Goal: Use online tool/utility: Utilize a website feature to perform a specific function

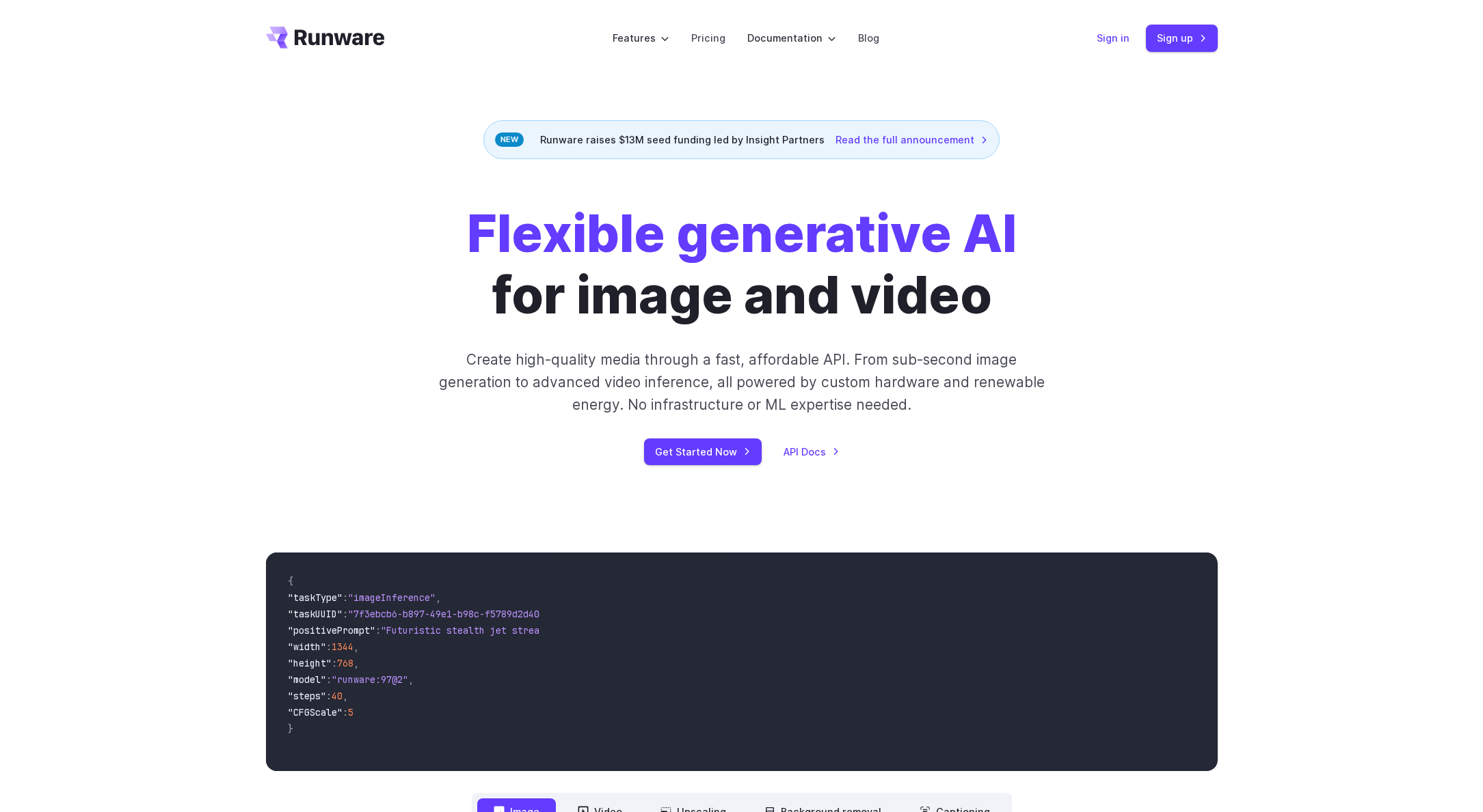
click at [1102, 40] on link "Sign in" at bounding box center [1113, 38] width 33 height 15
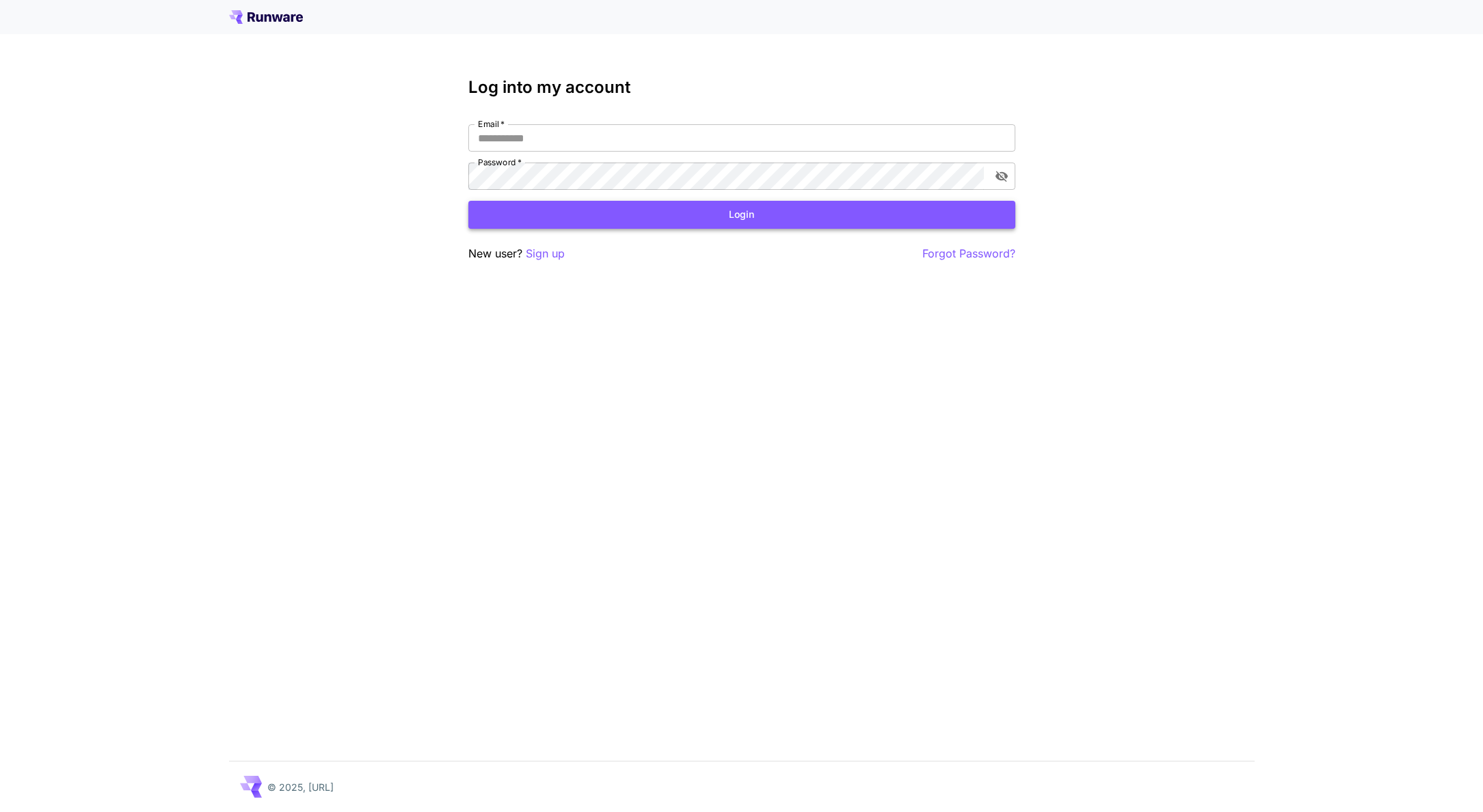
type input "**********"
click at [660, 224] on button "Login" at bounding box center [742, 214] width 547 height 28
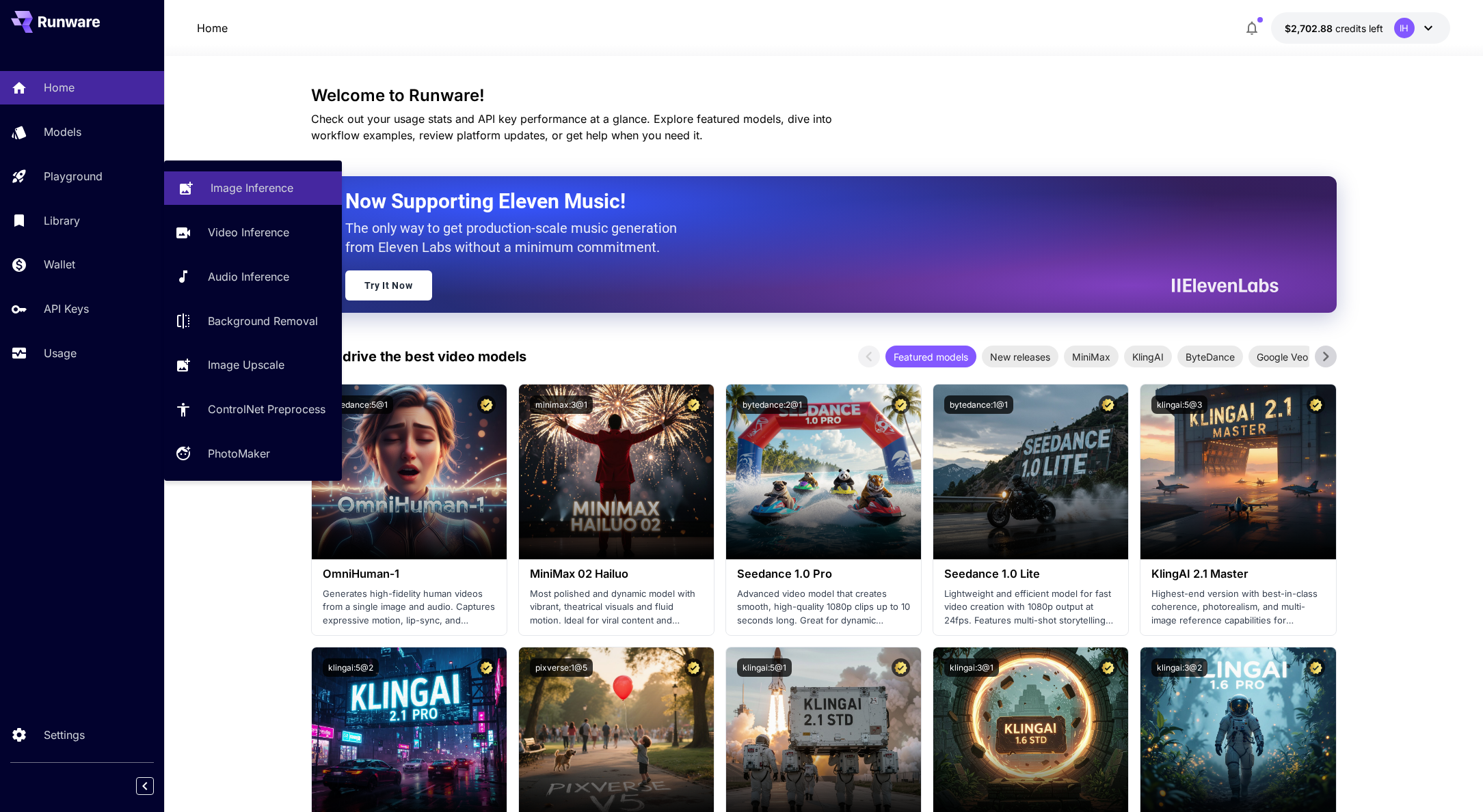
click at [236, 184] on p "Image Inference" at bounding box center [252, 187] width 83 height 16
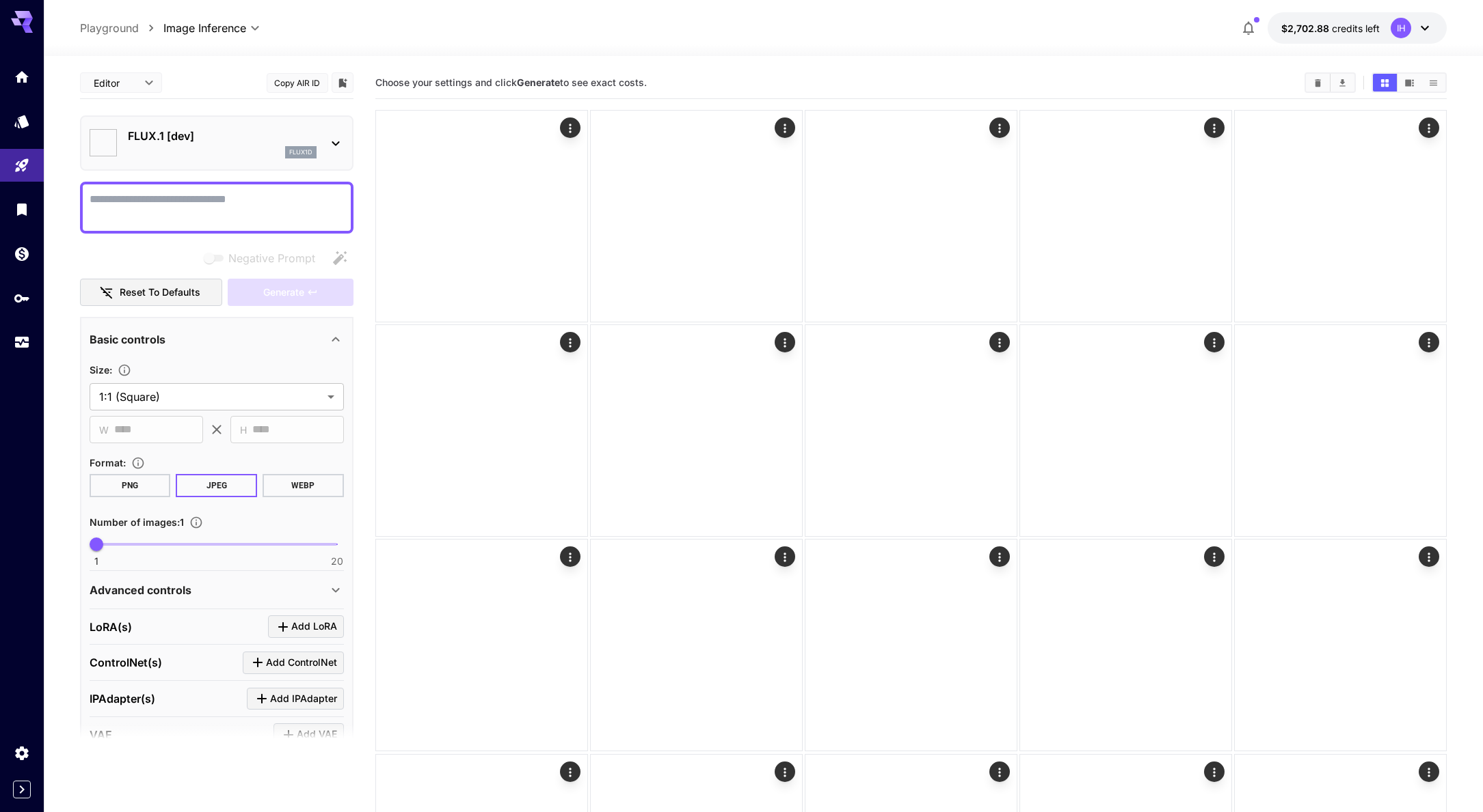
type input "**********"
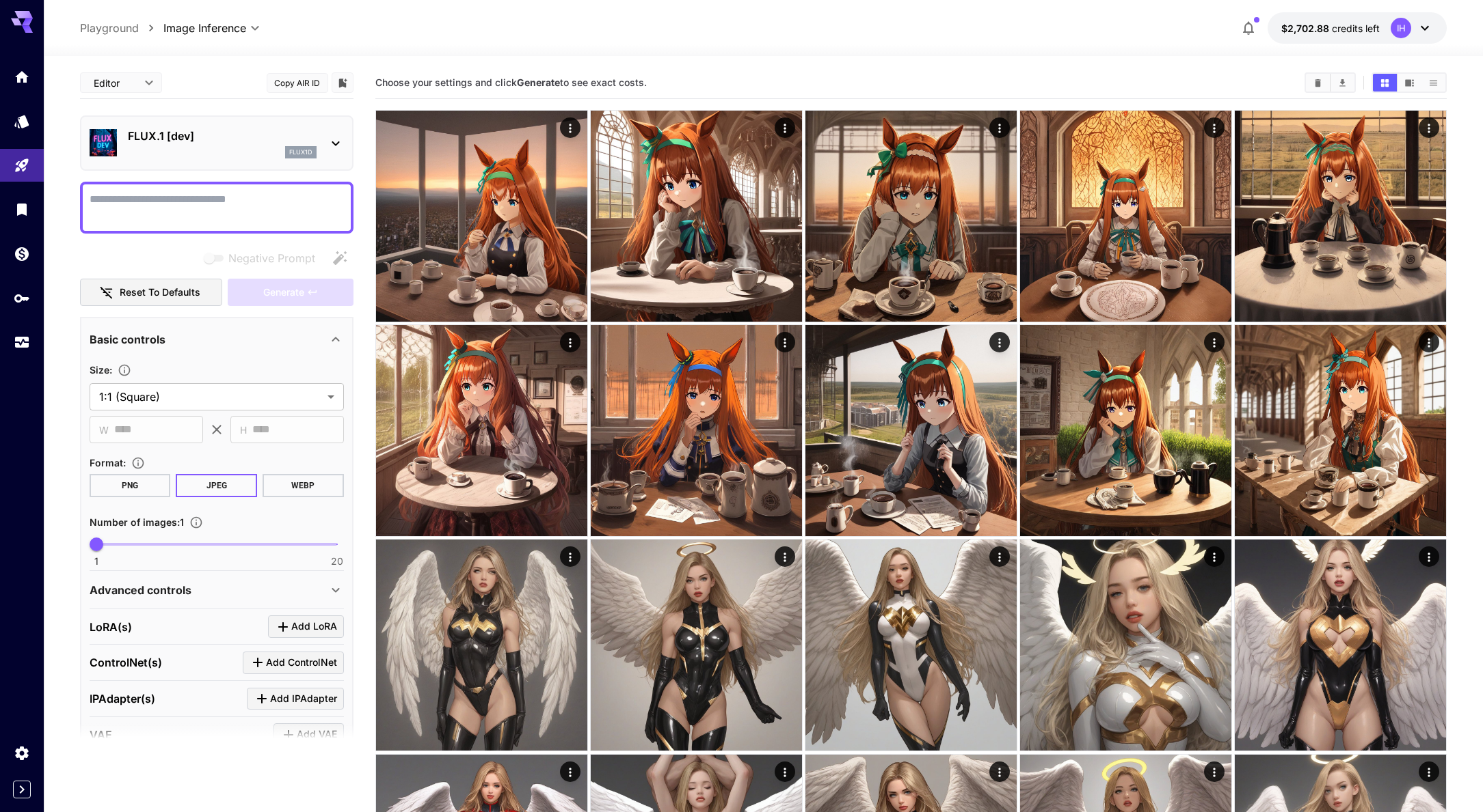
click at [265, 140] on p "FLUX.1 [dev]" at bounding box center [222, 136] width 189 height 16
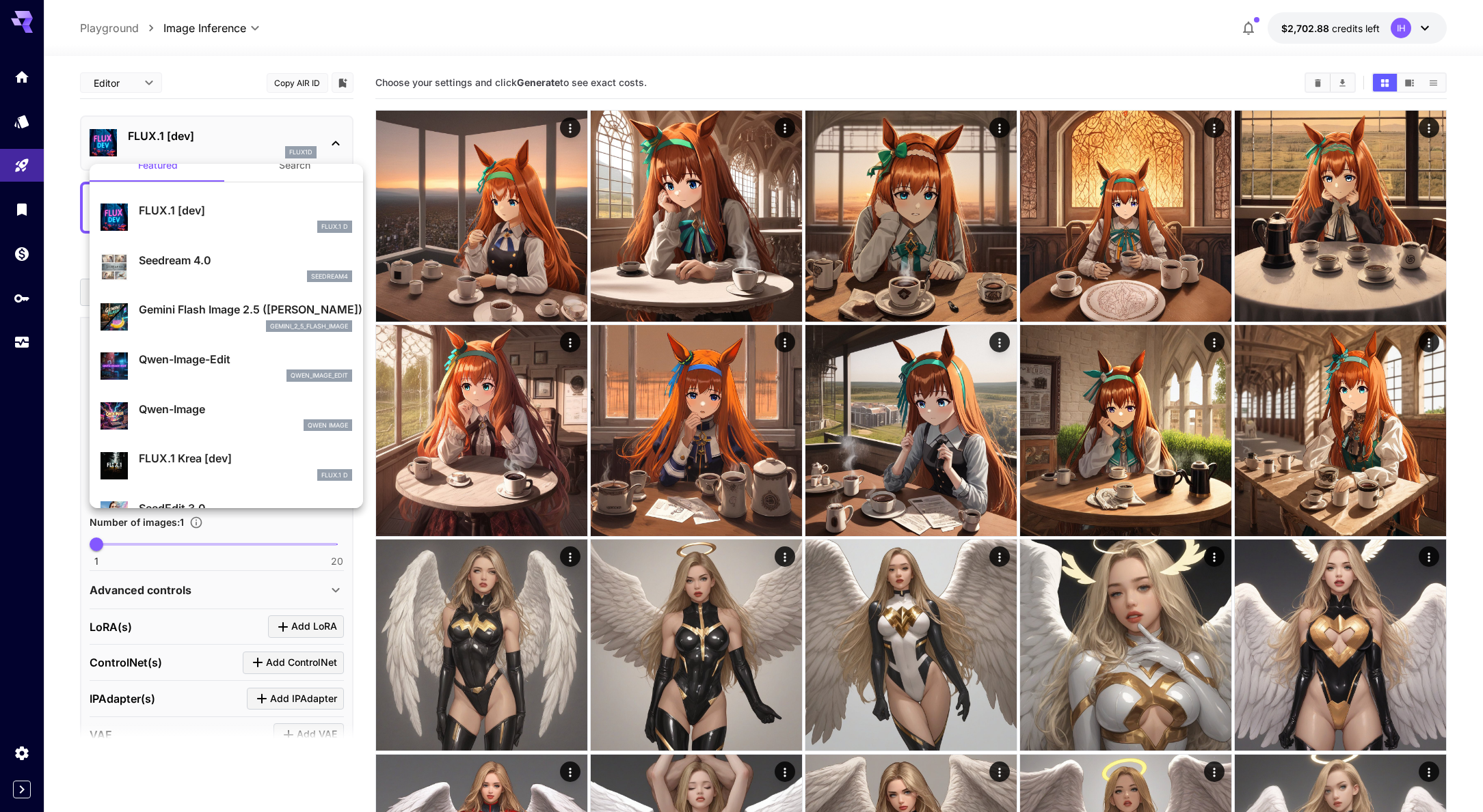
scroll to position [22, 0]
click at [1075, 45] on div at bounding box center [742, 406] width 1483 height 812
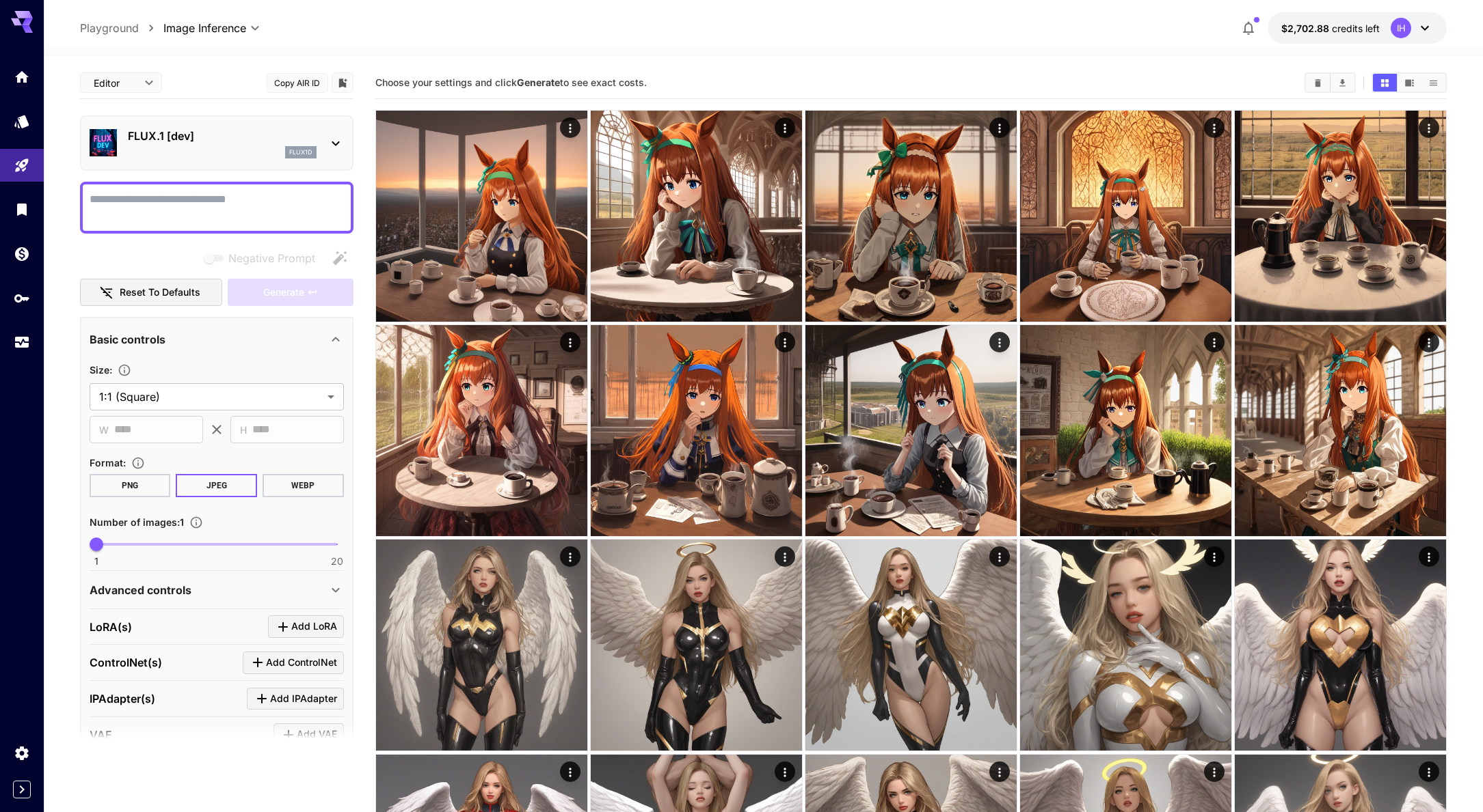
click at [1427, 27] on icon at bounding box center [1424, 29] width 8 height 5
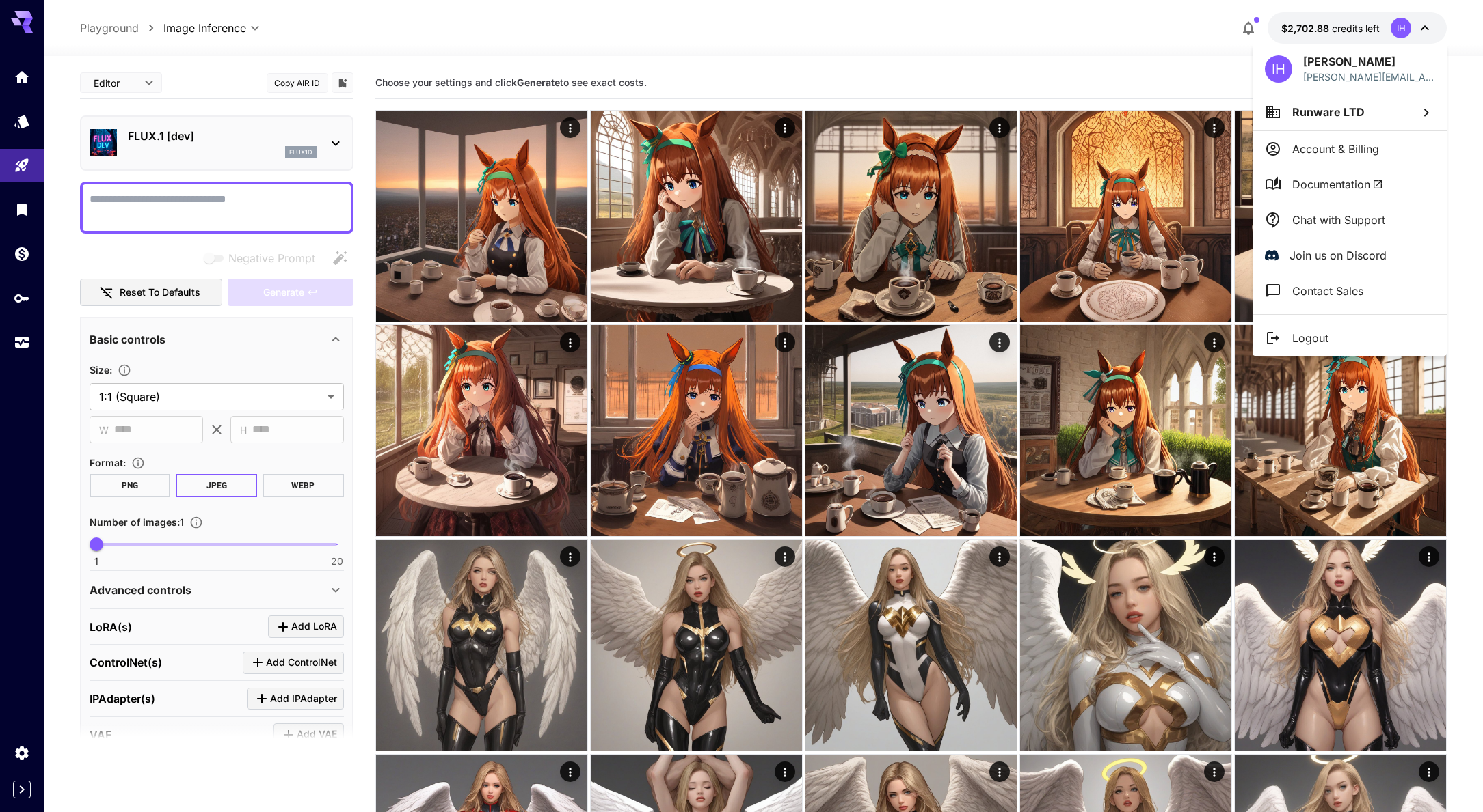
drag, startPoint x: 1447, startPoint y: 15, endPoint x: 1427, endPoint y: 2, distance: 23.9
click at [1447, 15] on div at bounding box center [742, 406] width 1483 height 812
